Goal: Use online tool/utility: Utilize a website feature to perform a specific function

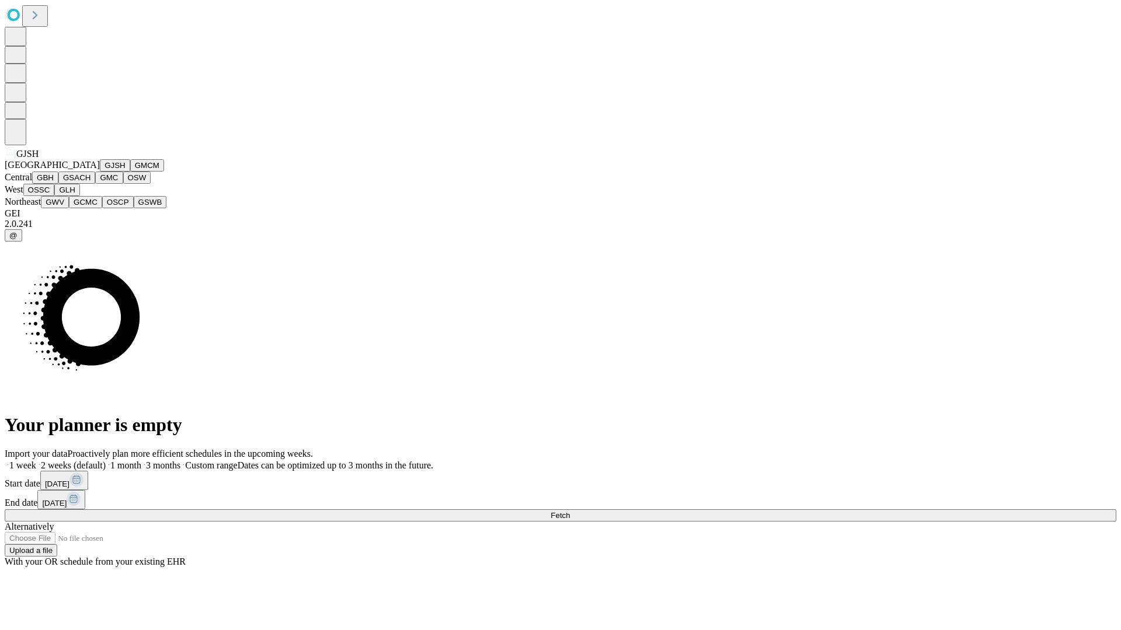
click at [100, 172] on button "GJSH" at bounding box center [115, 165] width 30 height 12
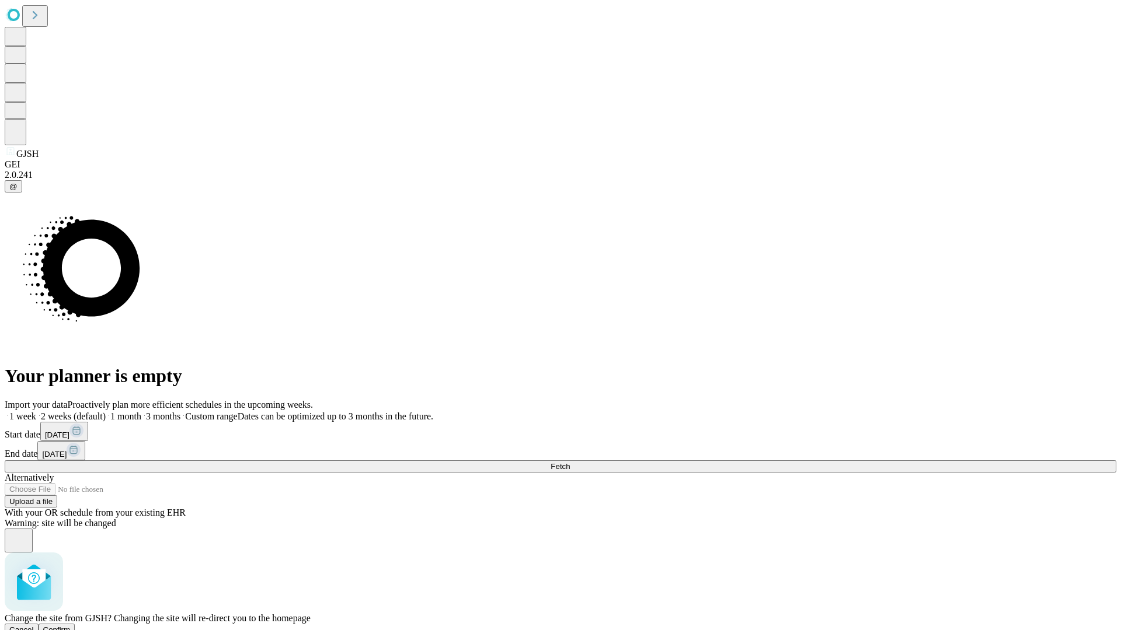
click at [71, 626] on span "Confirm" at bounding box center [56, 630] width 27 height 9
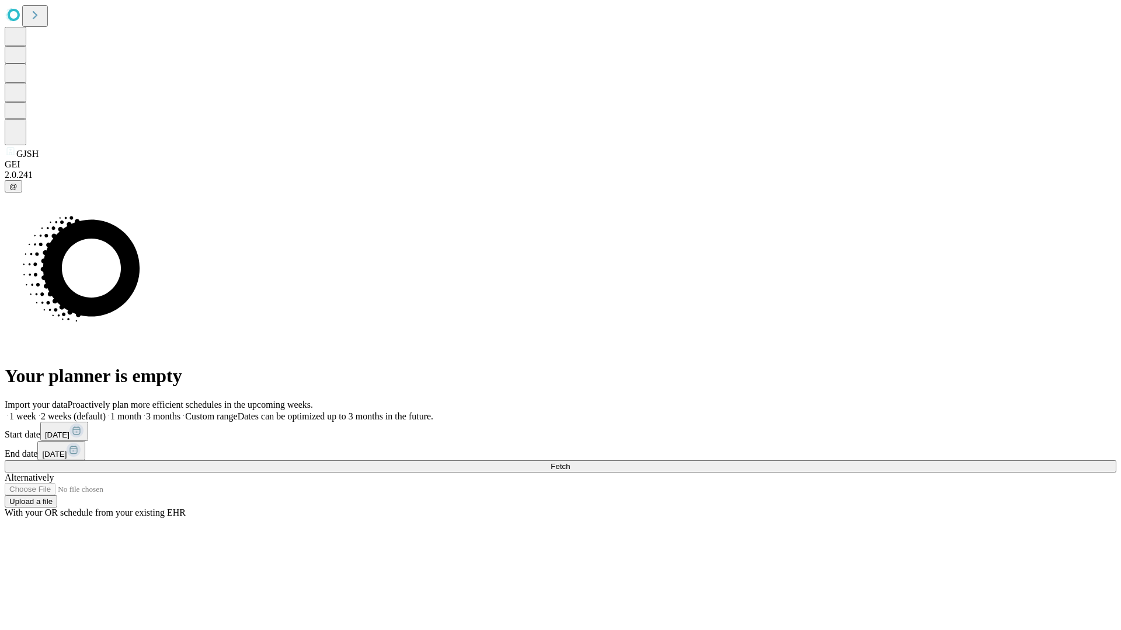
click at [106, 411] on label "2 weeks (default)" at bounding box center [70, 416] width 69 height 10
click at [570, 462] on span "Fetch" at bounding box center [559, 466] width 19 height 9
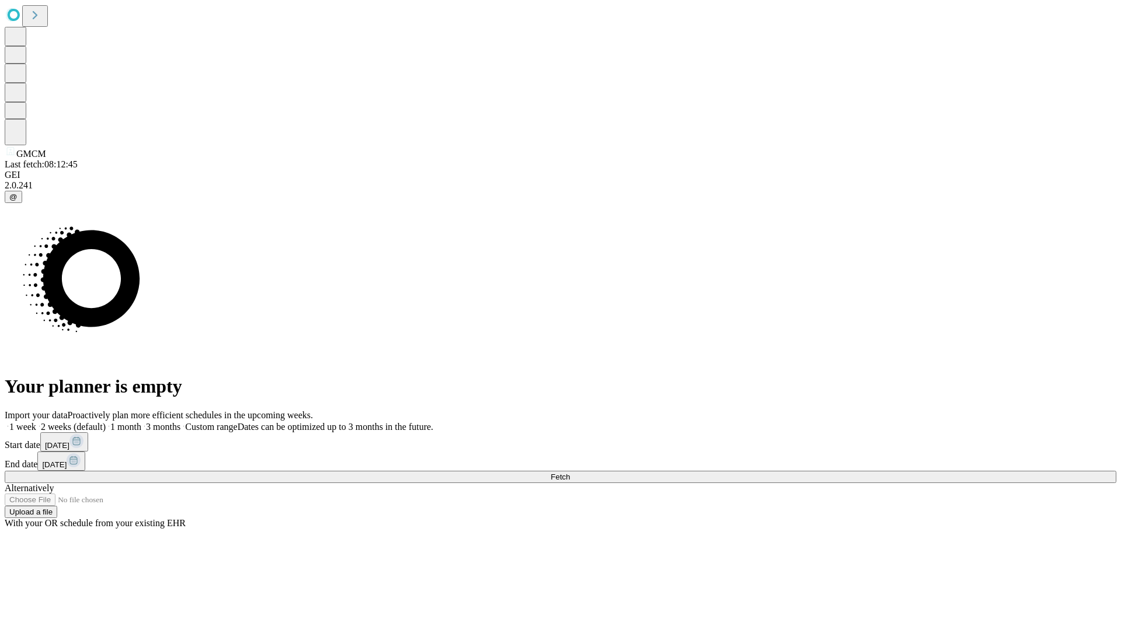
click at [106, 422] on label "2 weeks (default)" at bounding box center [70, 427] width 69 height 10
click at [570, 473] on span "Fetch" at bounding box center [559, 477] width 19 height 9
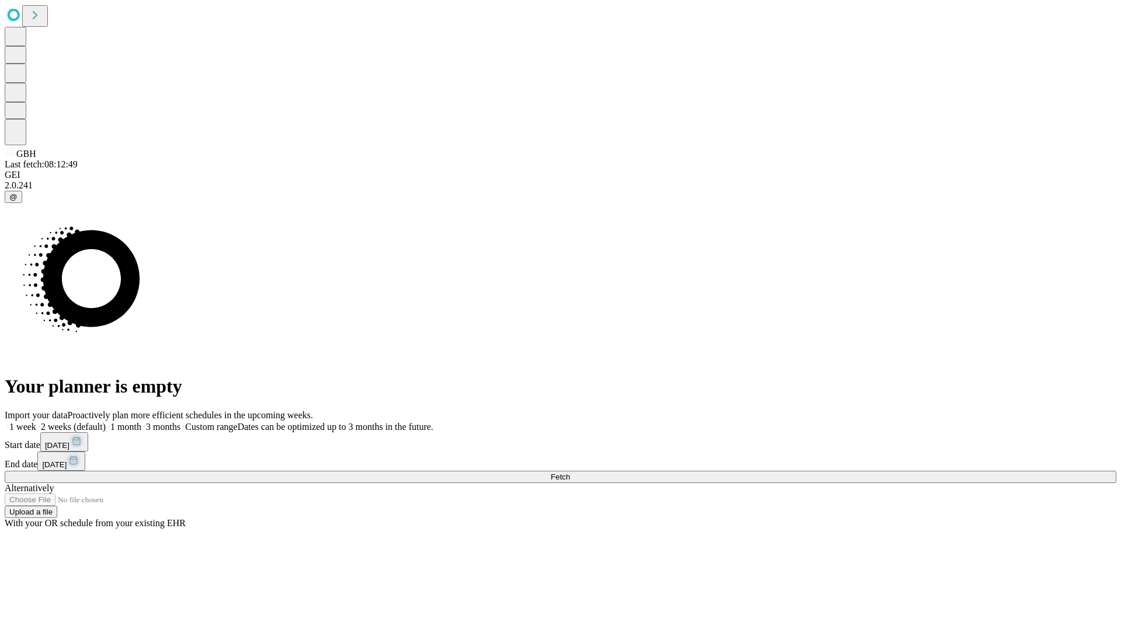
click at [106, 422] on label "2 weeks (default)" at bounding box center [70, 427] width 69 height 10
click at [570, 473] on span "Fetch" at bounding box center [559, 477] width 19 height 9
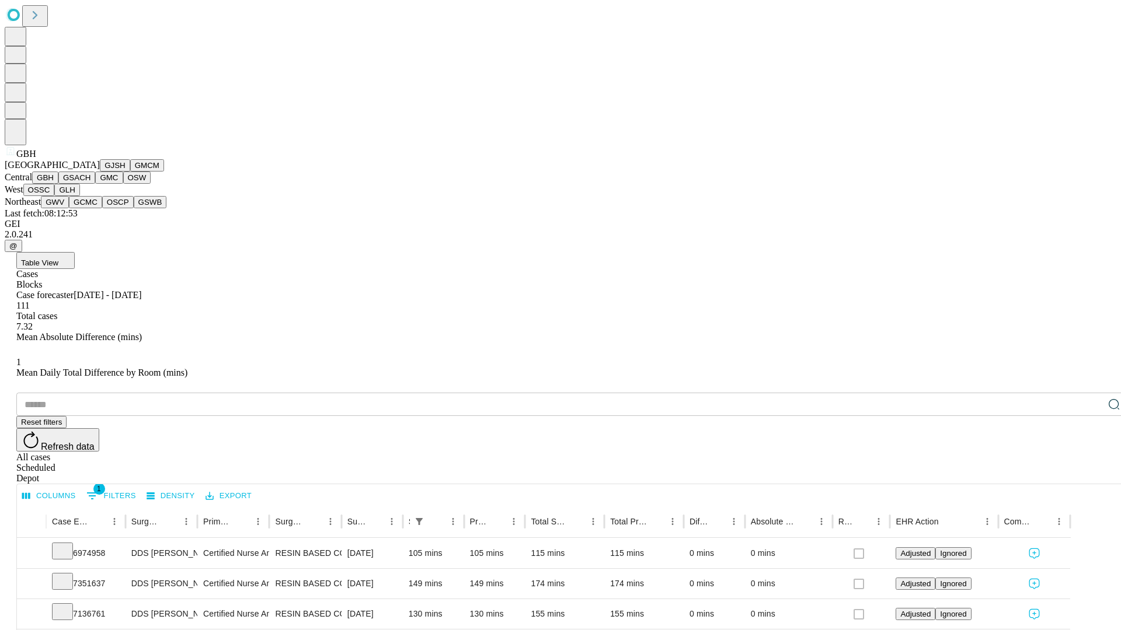
click at [90, 184] on button "GSACH" at bounding box center [76, 178] width 37 height 12
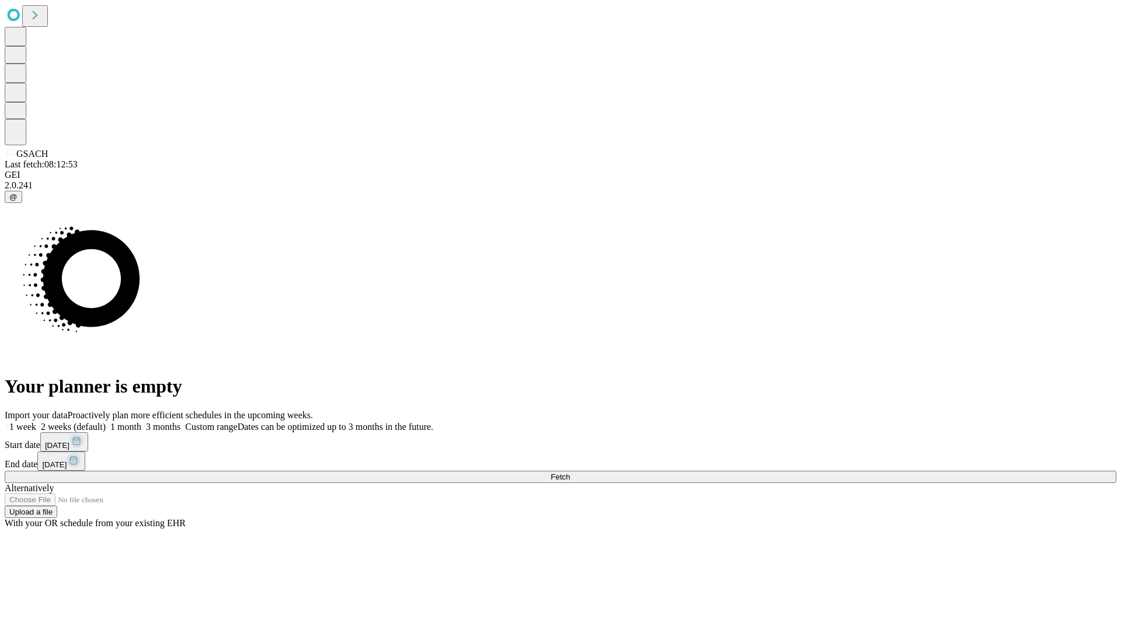
click at [106, 422] on label "2 weeks (default)" at bounding box center [70, 427] width 69 height 10
click at [570, 473] on span "Fetch" at bounding box center [559, 477] width 19 height 9
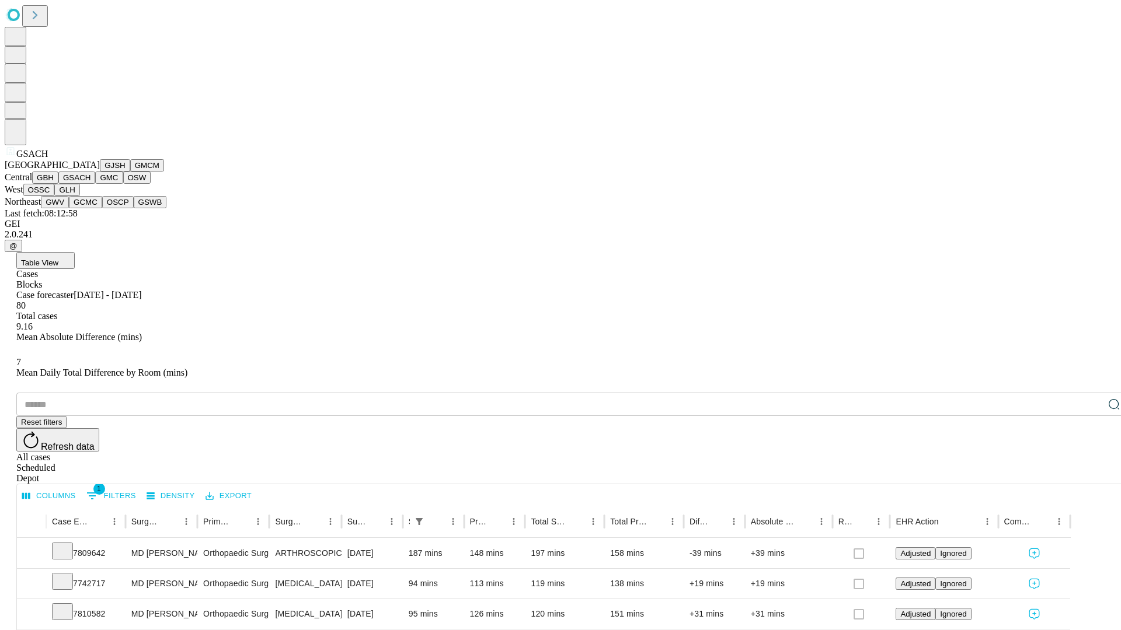
click at [95, 184] on button "GMC" at bounding box center [108, 178] width 27 height 12
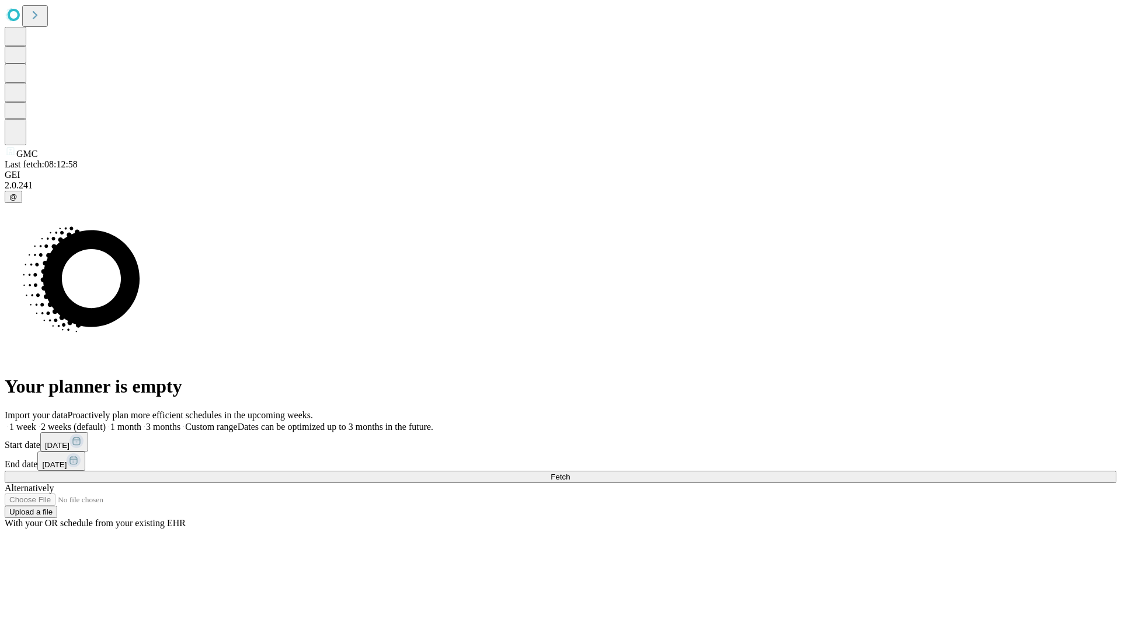
click at [106, 422] on label "2 weeks (default)" at bounding box center [70, 427] width 69 height 10
click at [570, 473] on span "Fetch" at bounding box center [559, 477] width 19 height 9
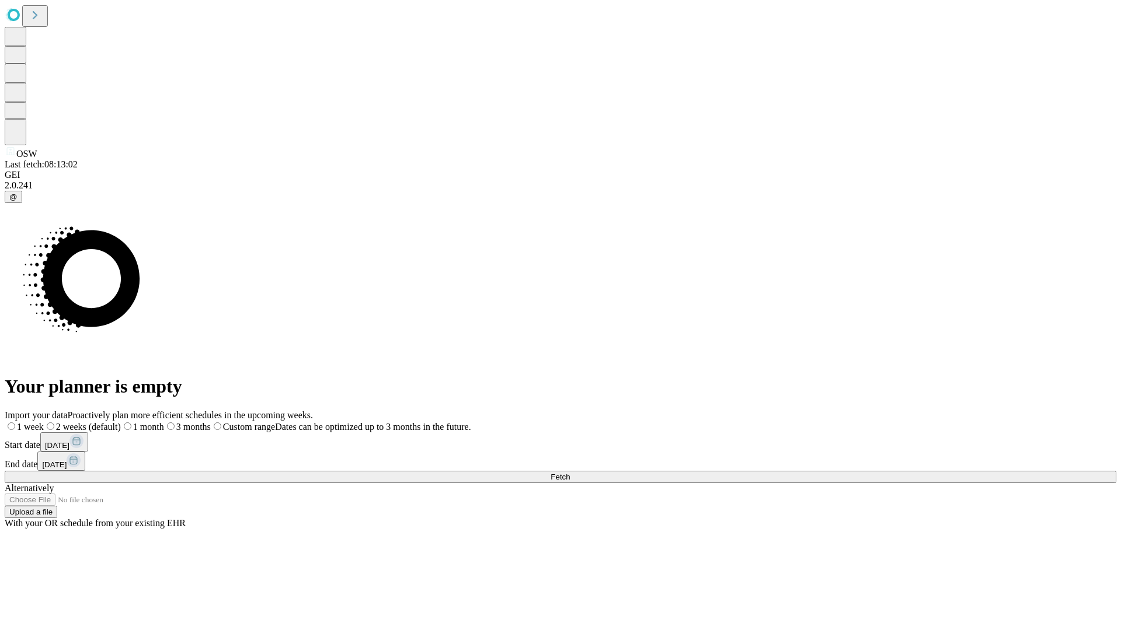
click at [121, 422] on label "2 weeks (default)" at bounding box center [82, 427] width 77 height 10
click at [570, 473] on span "Fetch" at bounding box center [559, 477] width 19 height 9
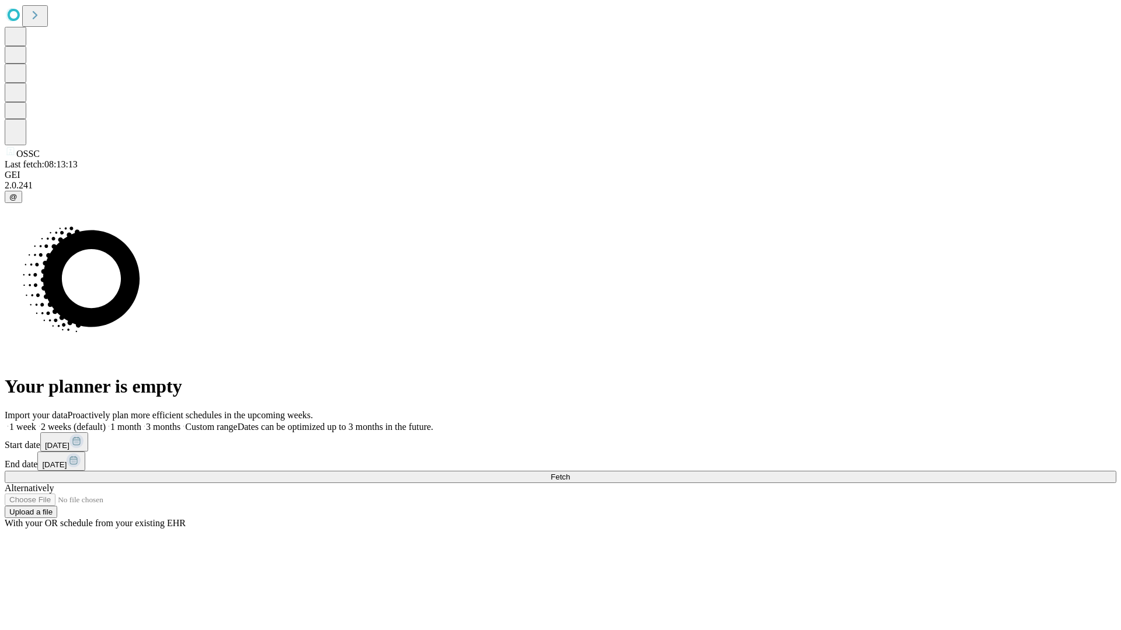
click at [106, 422] on label "2 weeks (default)" at bounding box center [70, 427] width 69 height 10
click at [570, 473] on span "Fetch" at bounding box center [559, 477] width 19 height 9
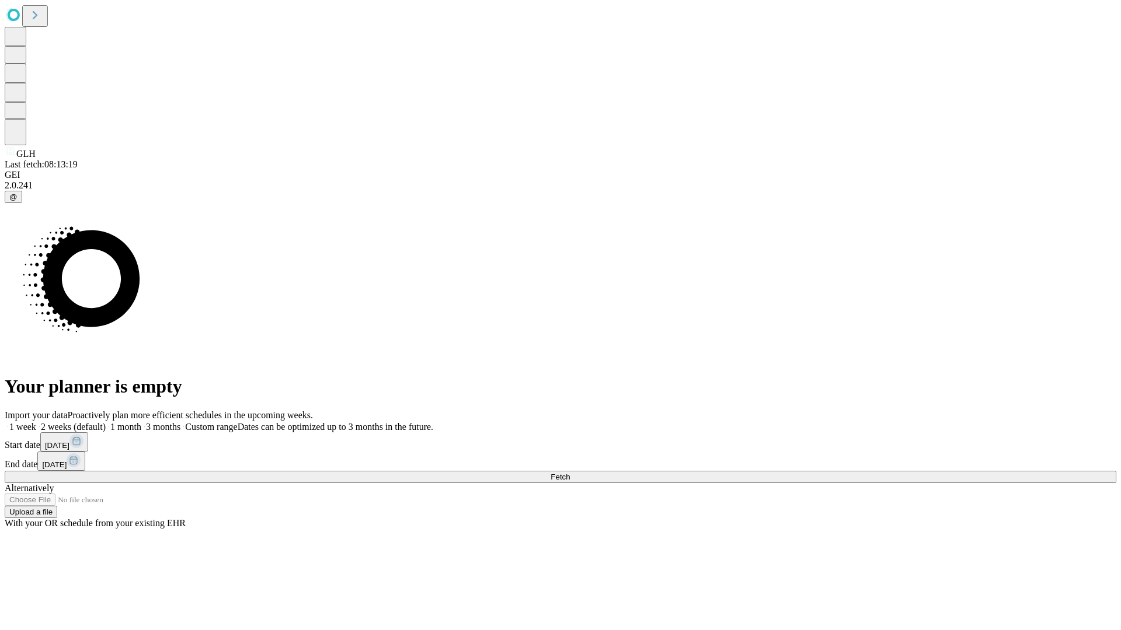
click at [106, 422] on label "2 weeks (default)" at bounding box center [70, 427] width 69 height 10
click at [570, 473] on span "Fetch" at bounding box center [559, 477] width 19 height 9
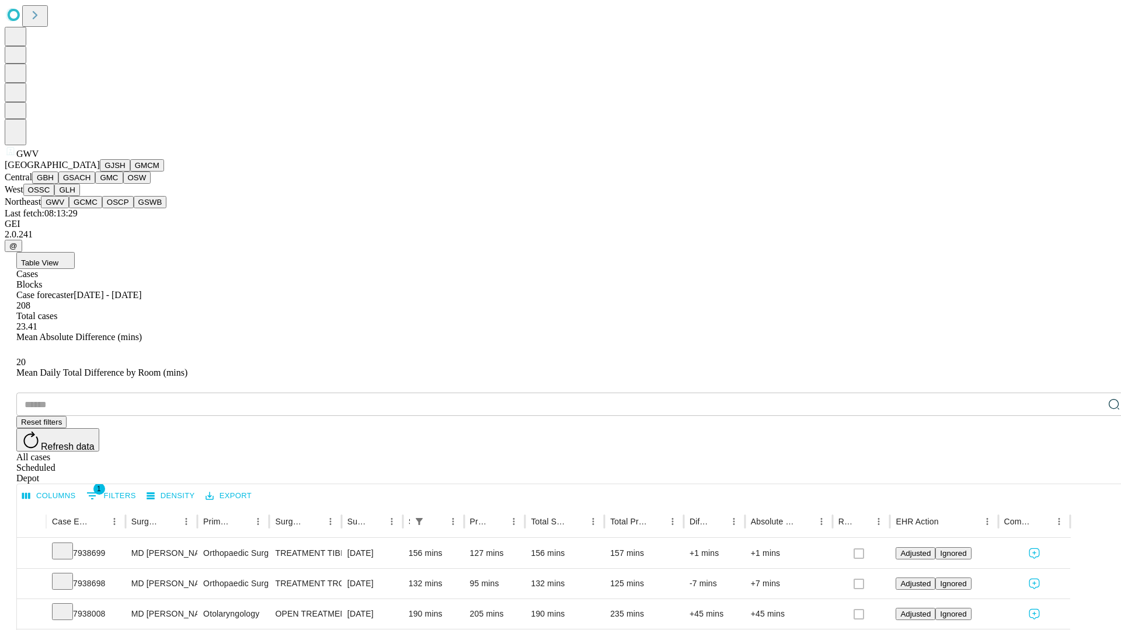
click at [90, 208] on button "GCMC" at bounding box center [85, 202] width 33 height 12
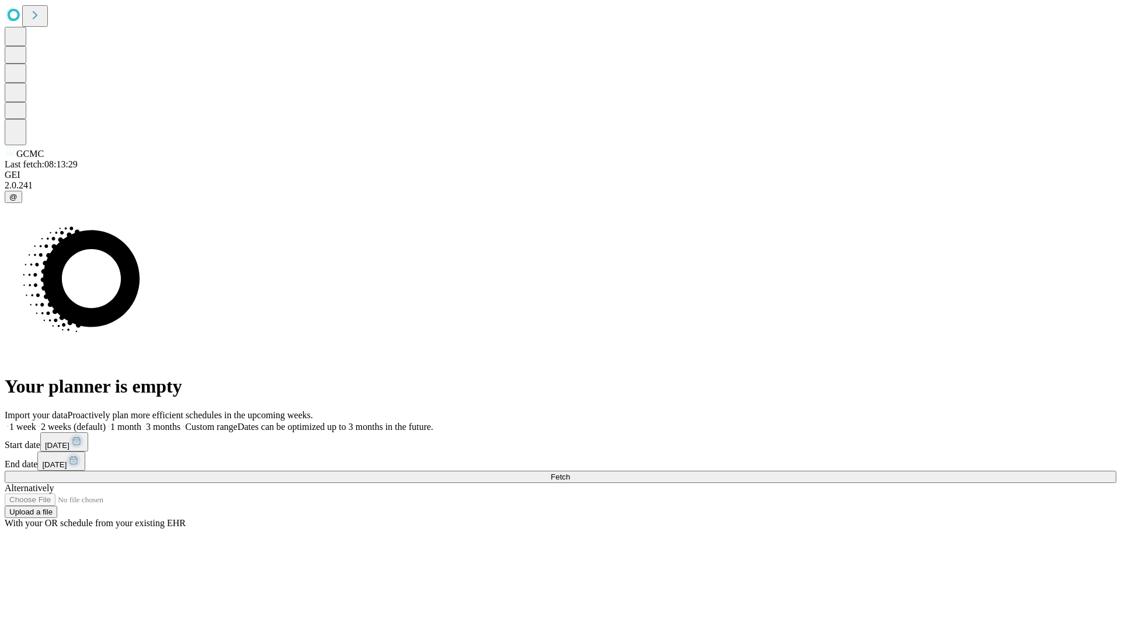
click at [106, 422] on label "2 weeks (default)" at bounding box center [70, 427] width 69 height 10
click at [570, 473] on span "Fetch" at bounding box center [559, 477] width 19 height 9
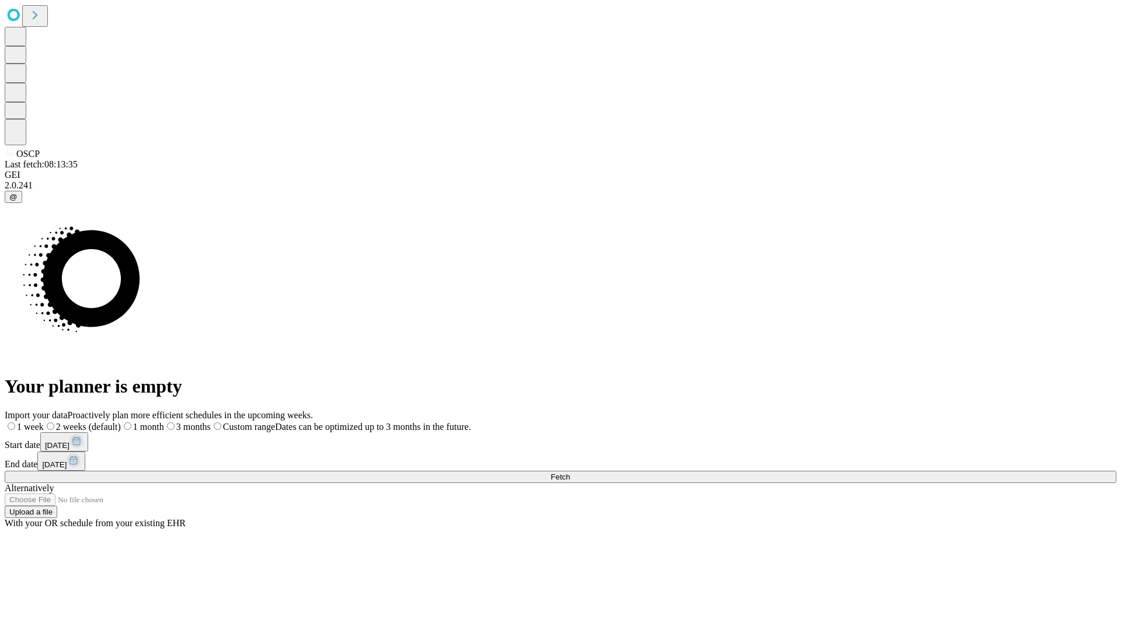
click at [570, 473] on span "Fetch" at bounding box center [559, 477] width 19 height 9
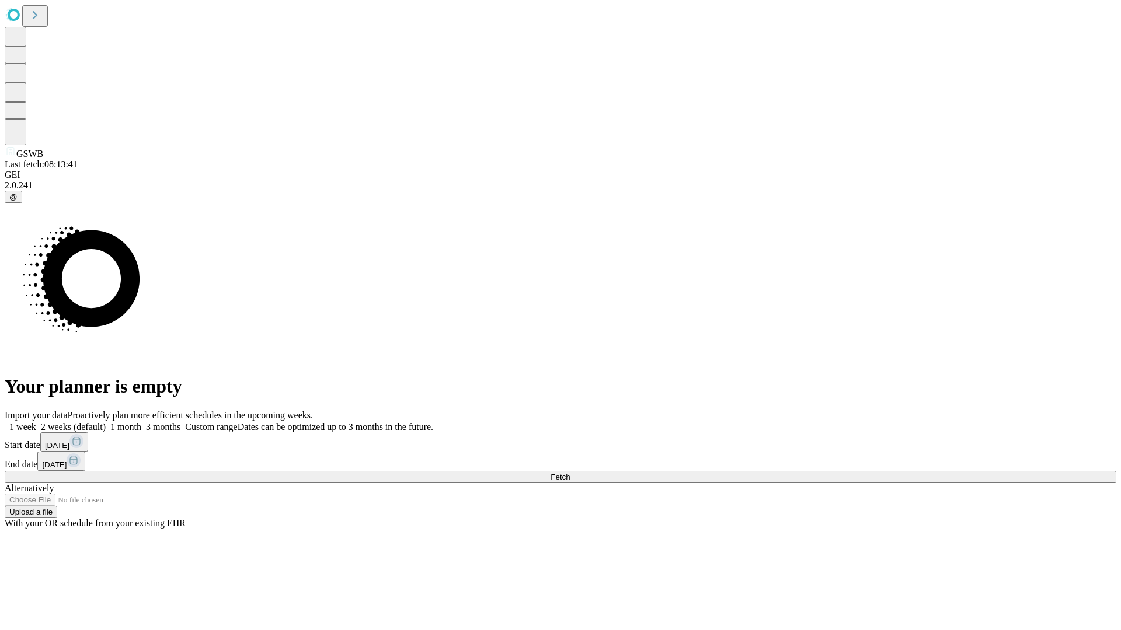
click at [106, 422] on label "2 weeks (default)" at bounding box center [70, 427] width 69 height 10
click at [570, 473] on span "Fetch" at bounding box center [559, 477] width 19 height 9
